Goal: Task Accomplishment & Management: Manage account settings

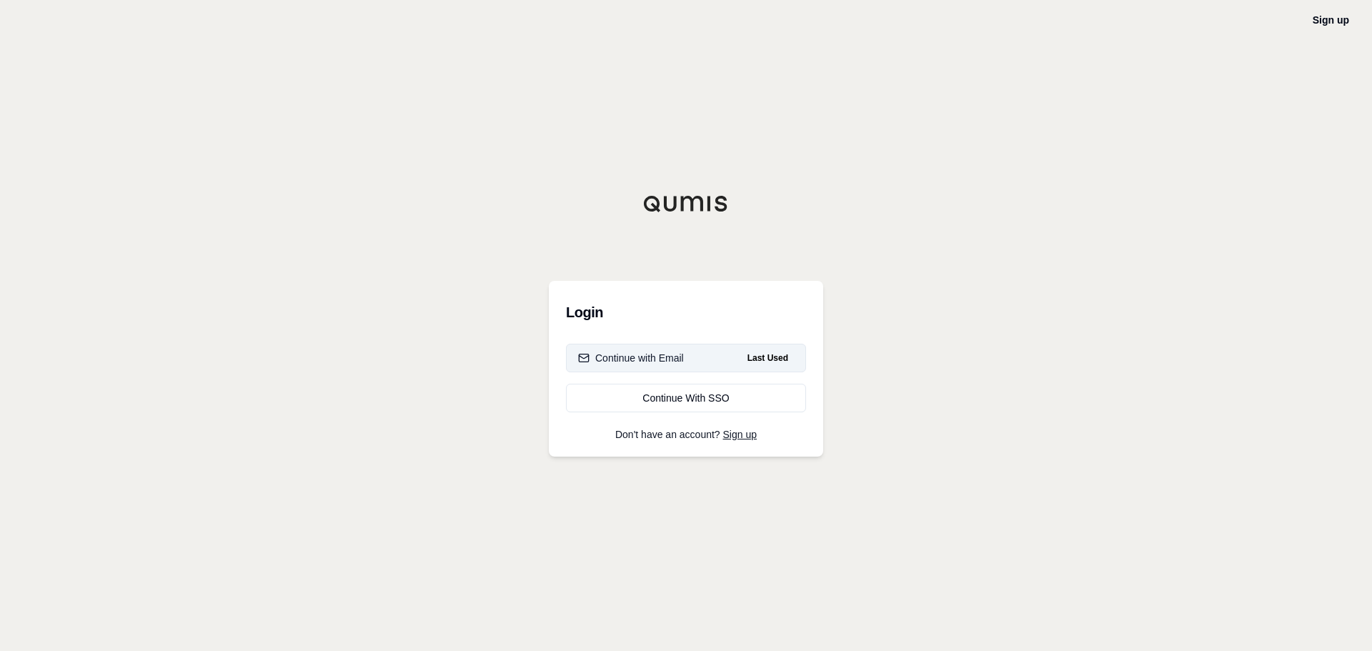
click at [650, 355] on div "Continue with Email" at bounding box center [631, 358] width 106 height 14
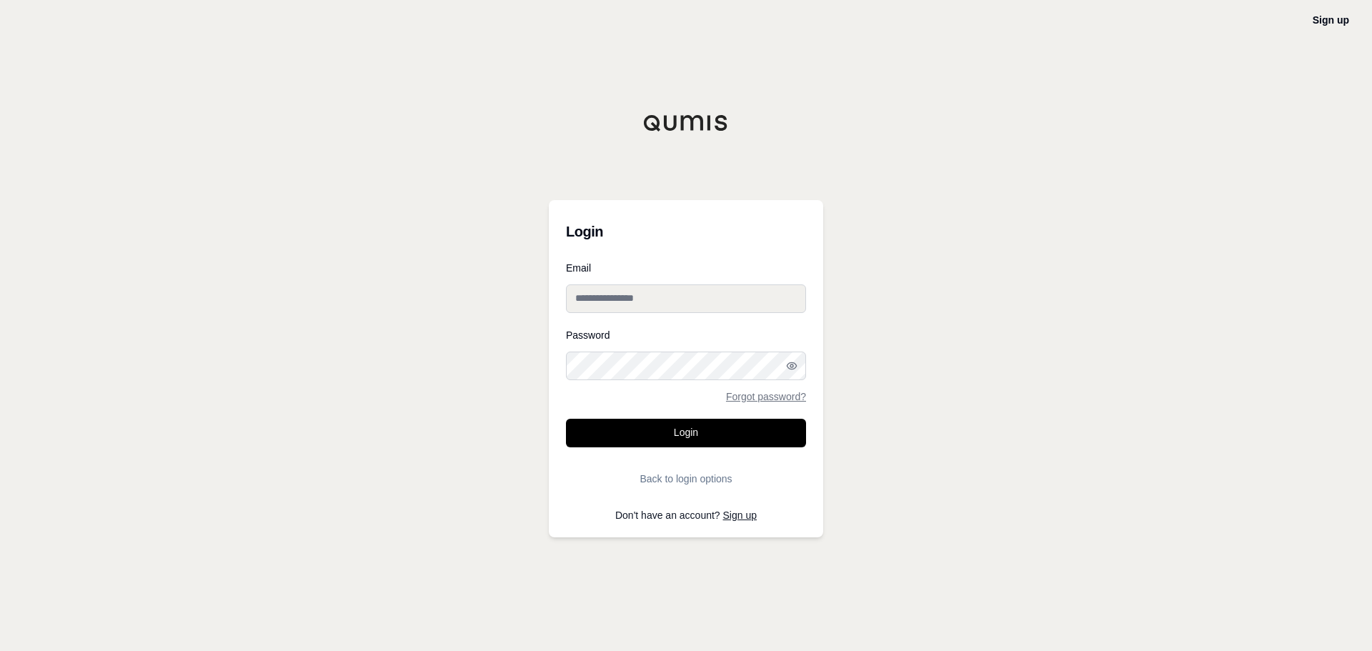
type input "**********"
